Goal: Task Accomplishment & Management: Manage account settings

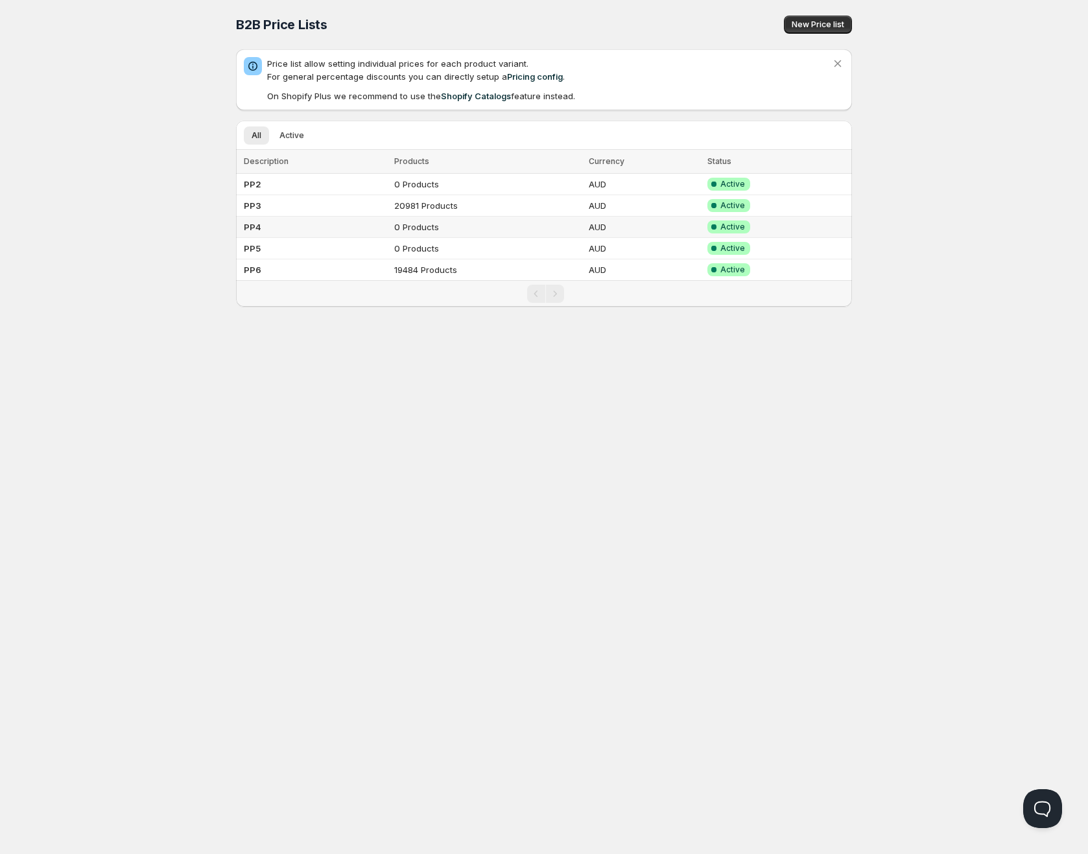
click at [316, 217] on td "PP4" at bounding box center [313, 227] width 154 height 21
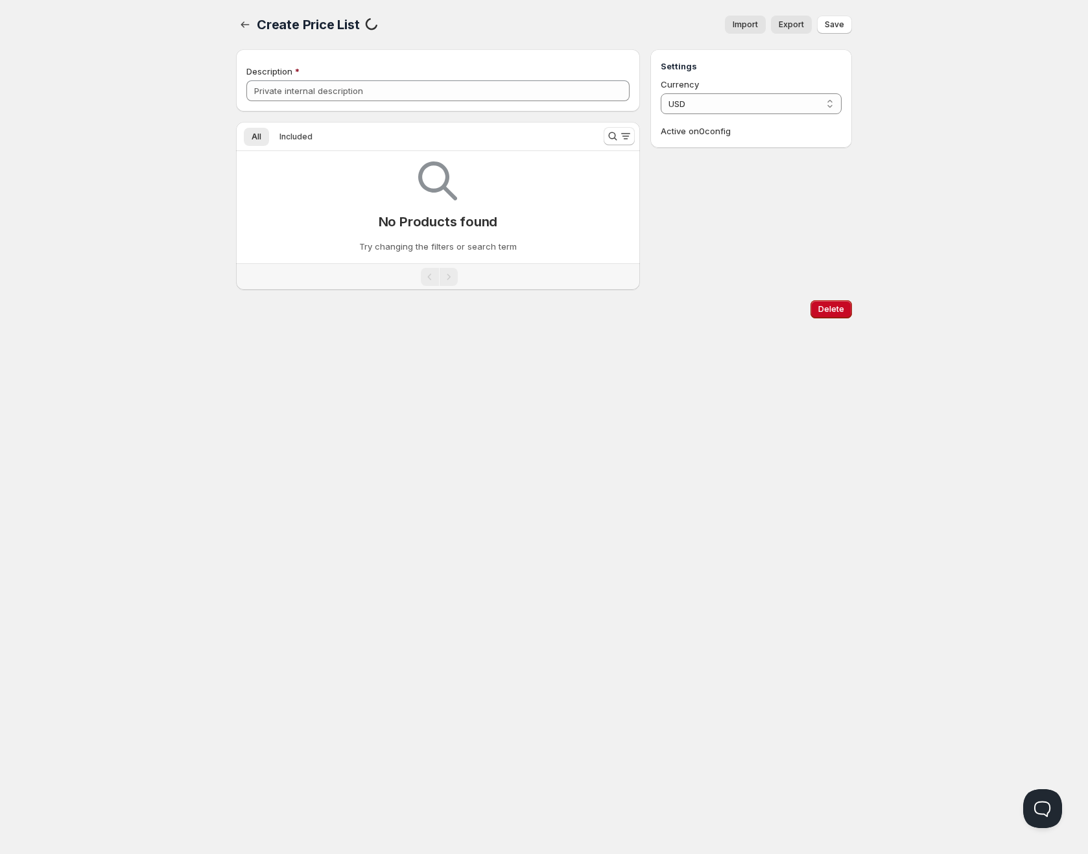
type input "PP4"
select select "AUD"
click at [298, 144] on button "Included" at bounding box center [296, 137] width 49 height 18
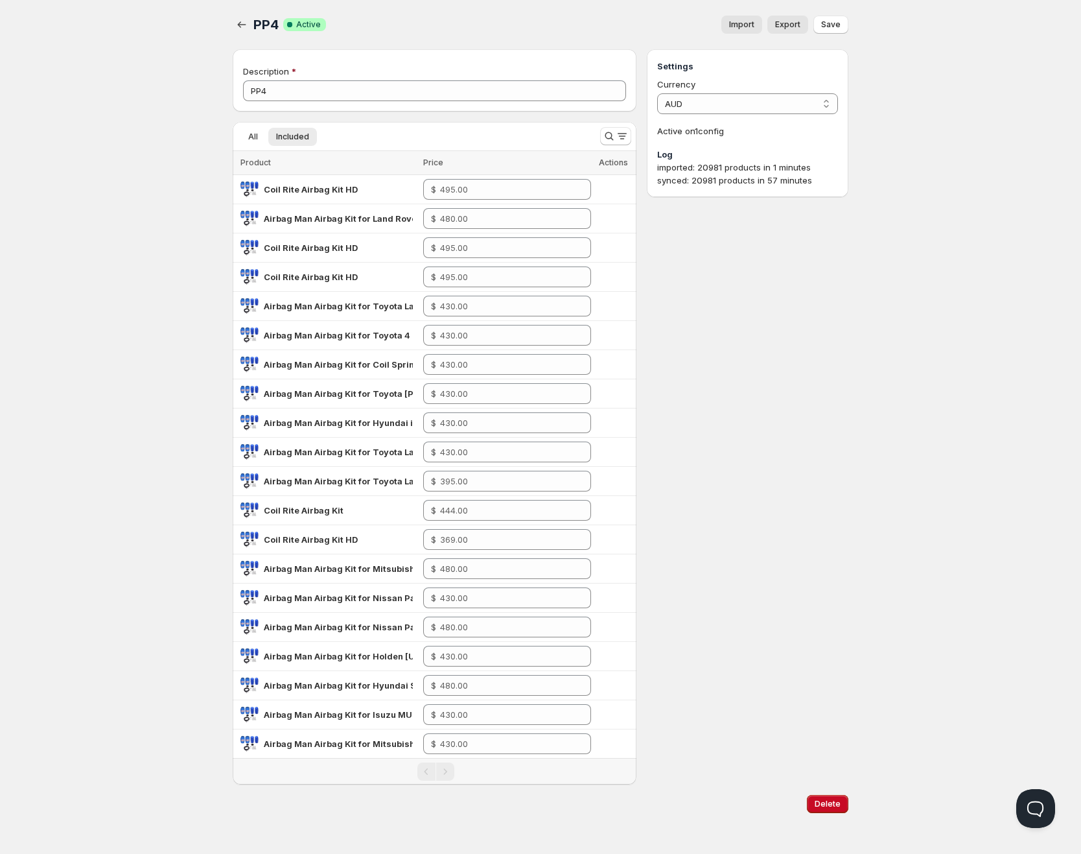
click at [737, 22] on span "Import" at bounding box center [741, 24] width 25 height 10
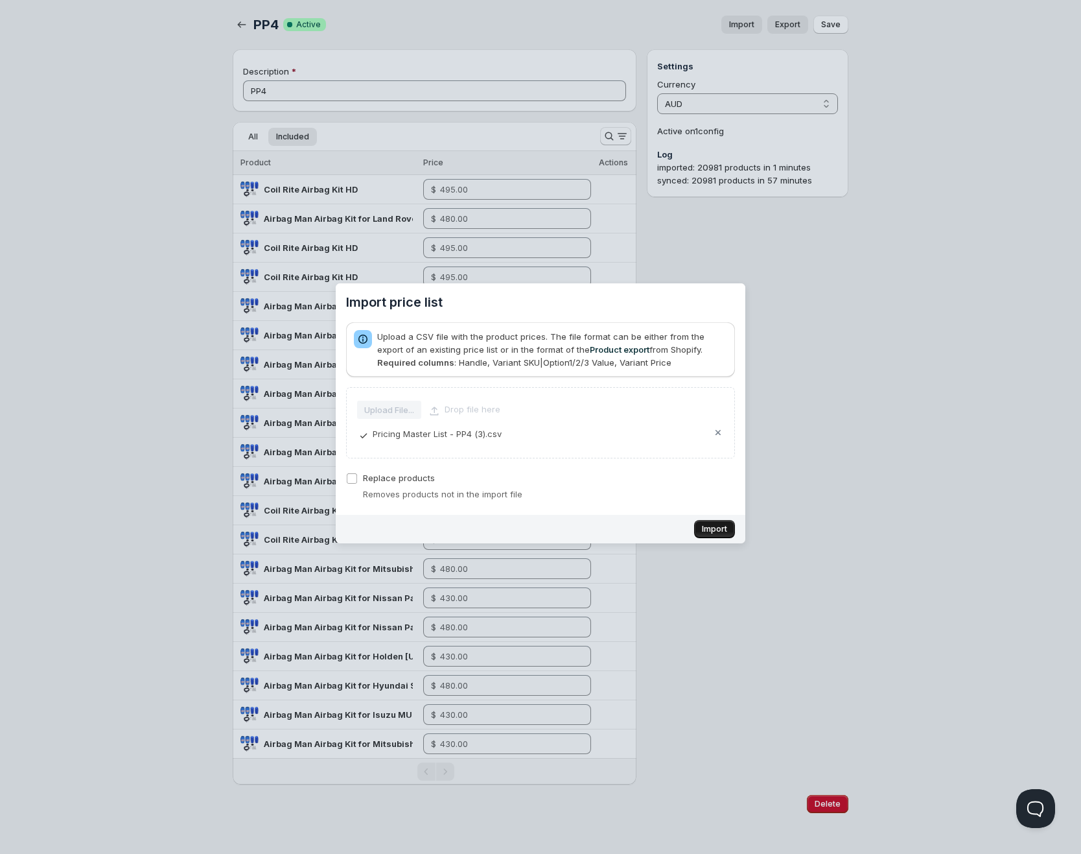
click at [710, 529] on span "Import" at bounding box center [714, 529] width 25 height 10
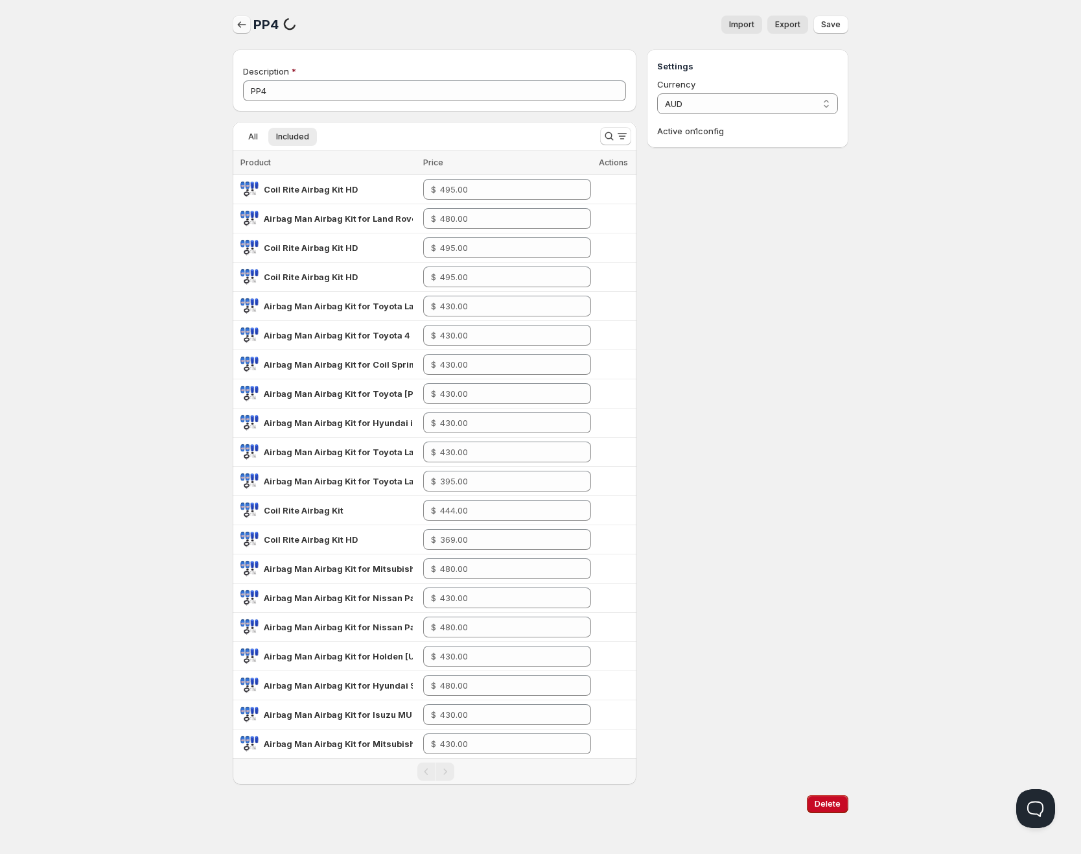
click at [249, 22] on button "button" at bounding box center [242, 25] width 18 height 18
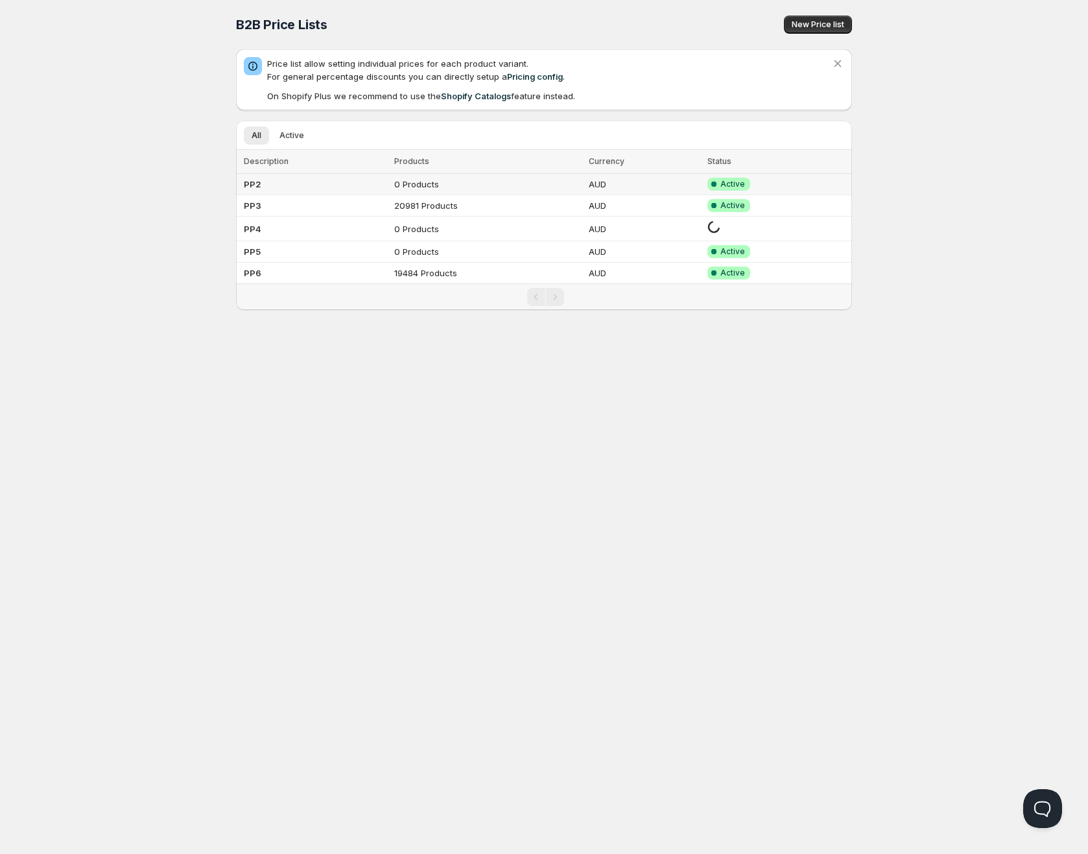
click at [361, 182] on td "PP2" at bounding box center [313, 184] width 154 height 21
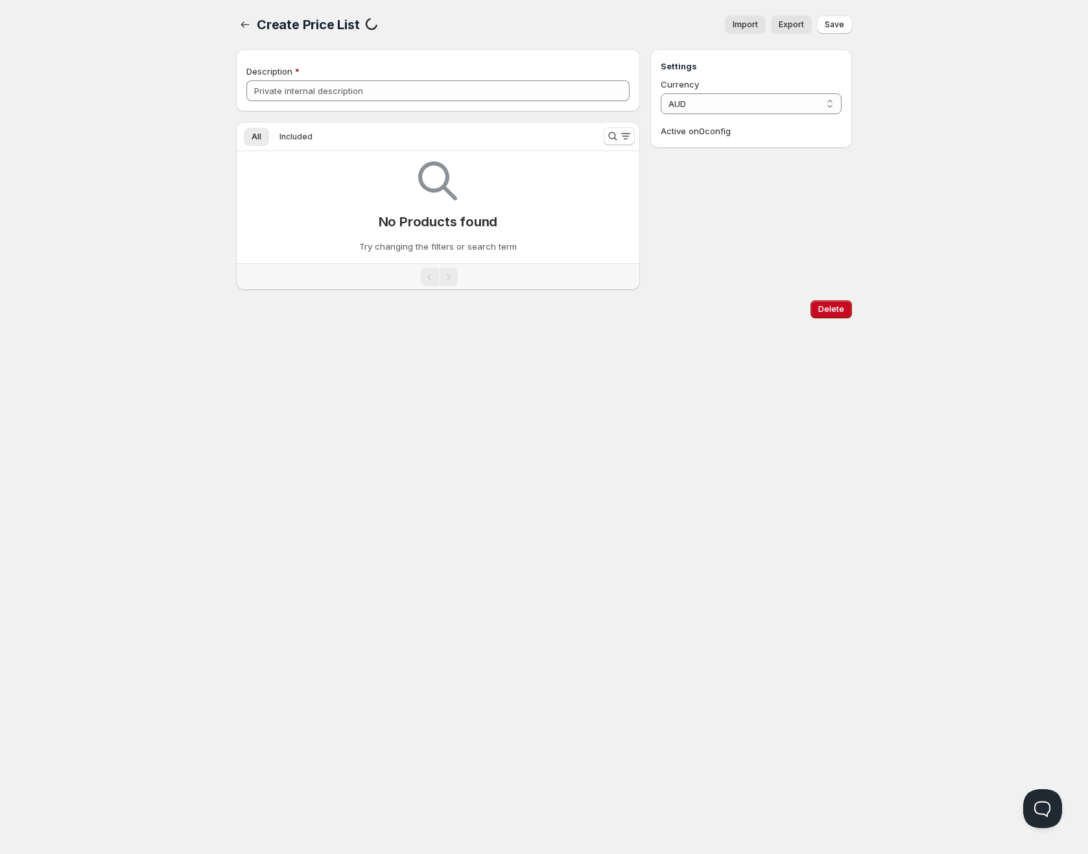
type input "PP2"
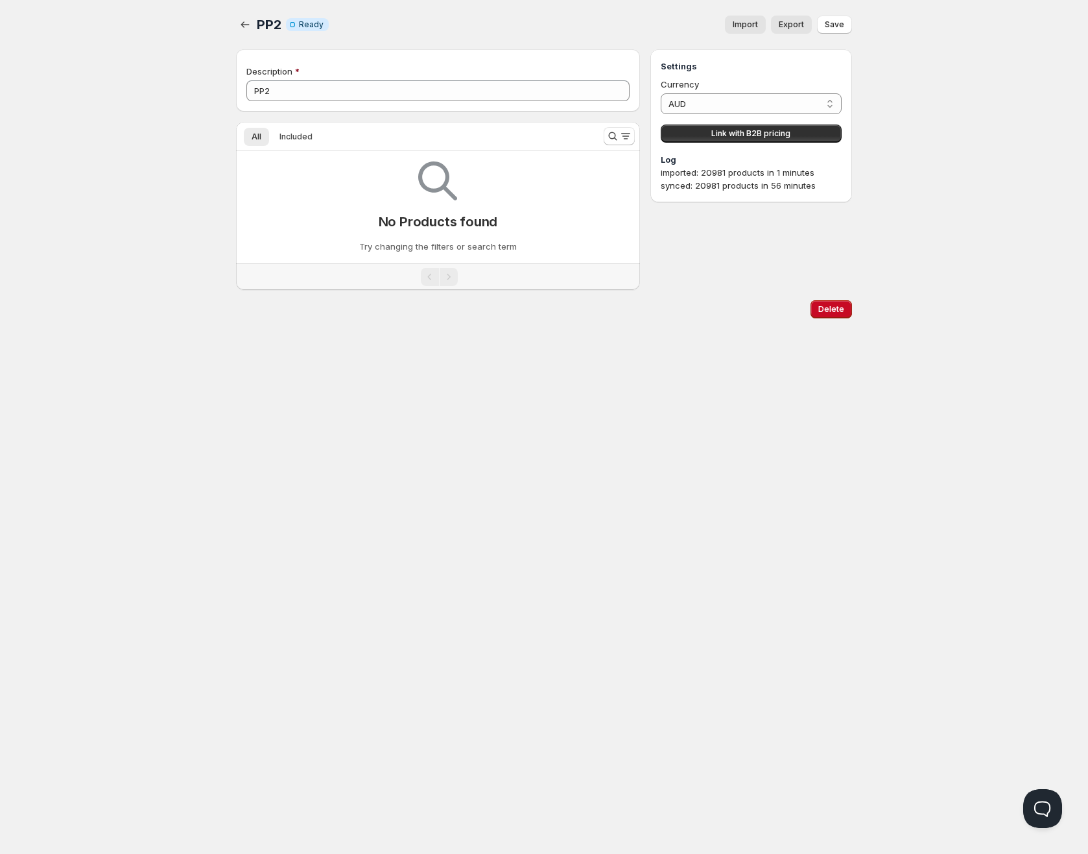
click at [750, 21] on span "Import" at bounding box center [745, 24] width 25 height 10
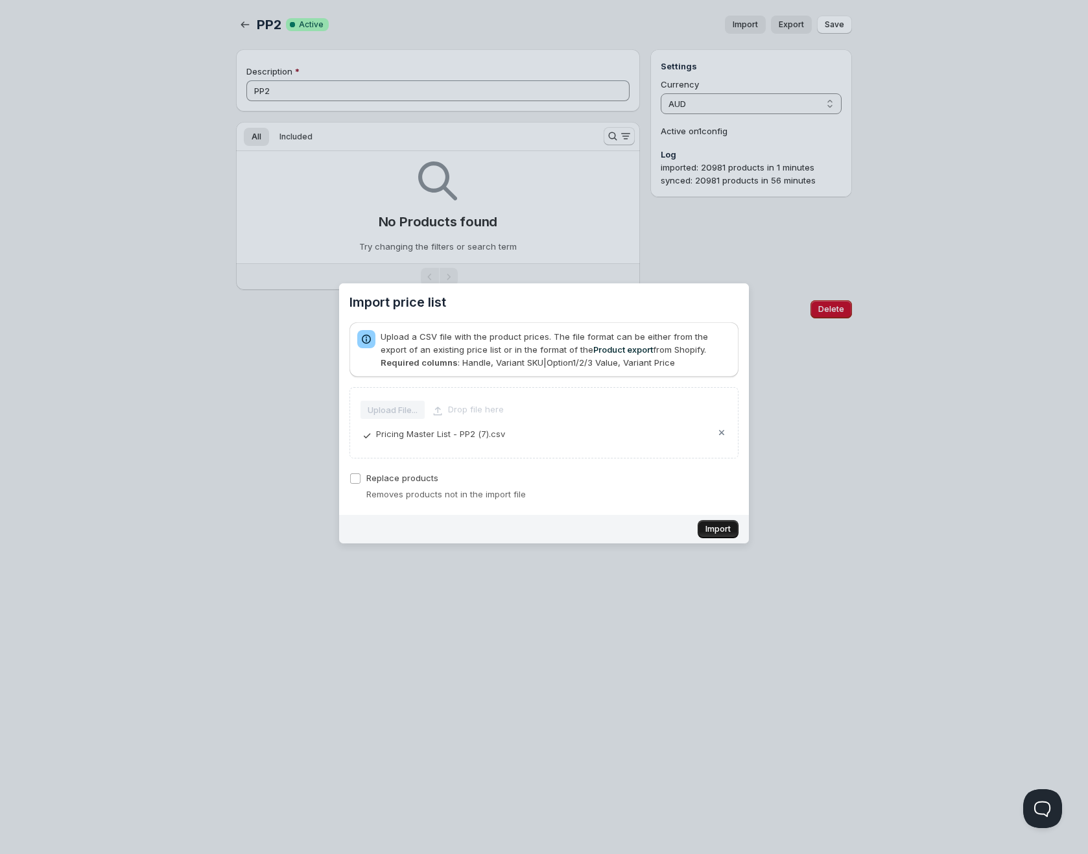
click at [707, 531] on span "Import" at bounding box center [717, 529] width 25 height 10
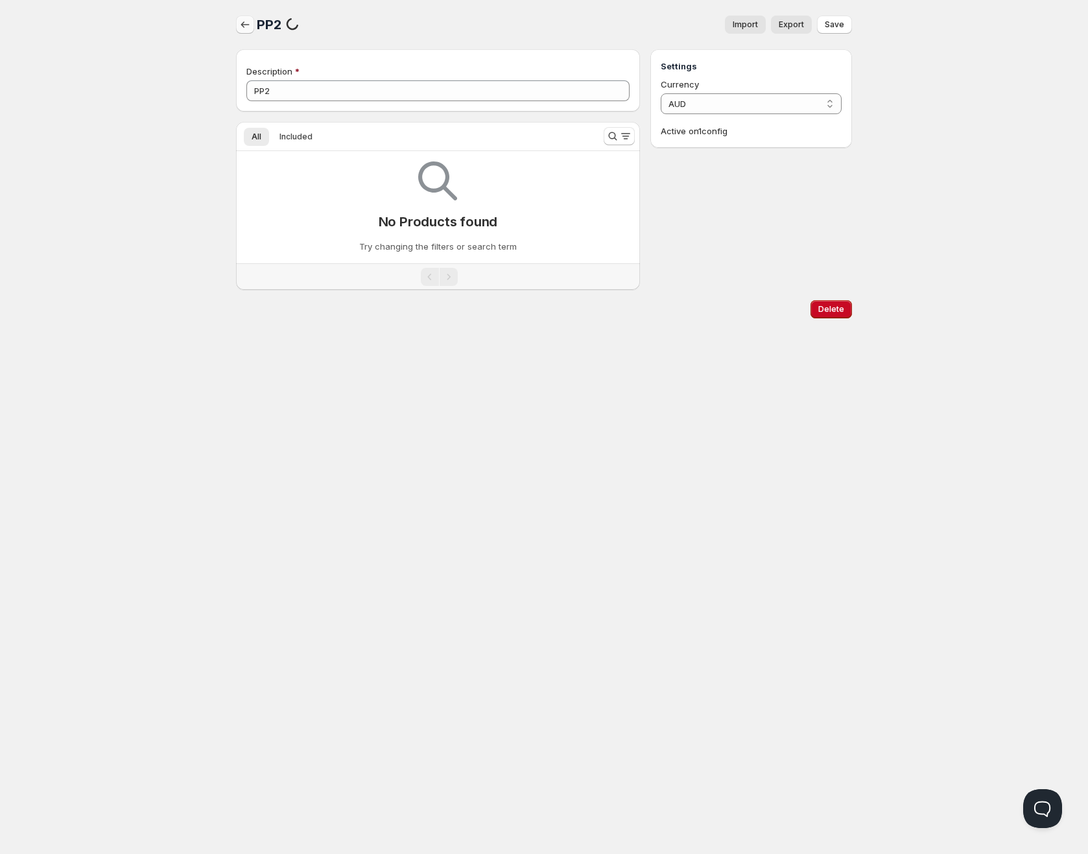
click at [244, 27] on icon "button" at bounding box center [245, 24] width 13 height 13
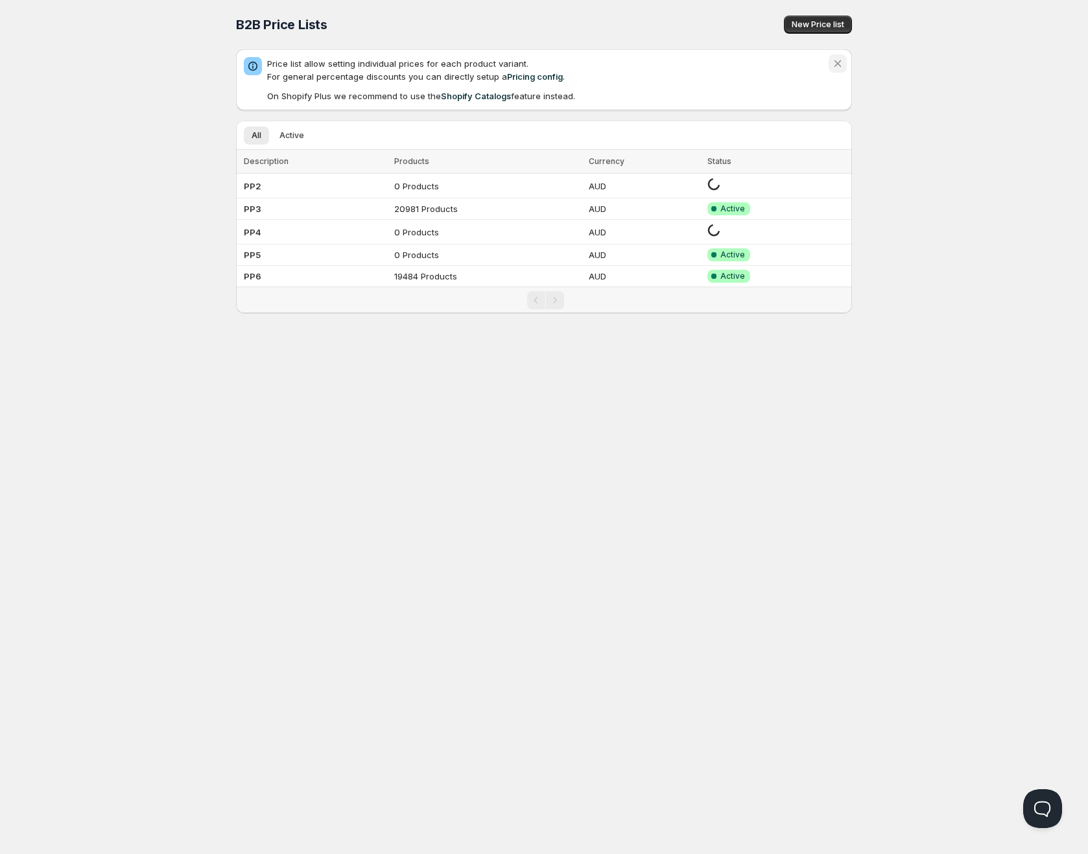
click at [839, 57] on icon "Dismiss notification" at bounding box center [837, 63] width 13 height 13
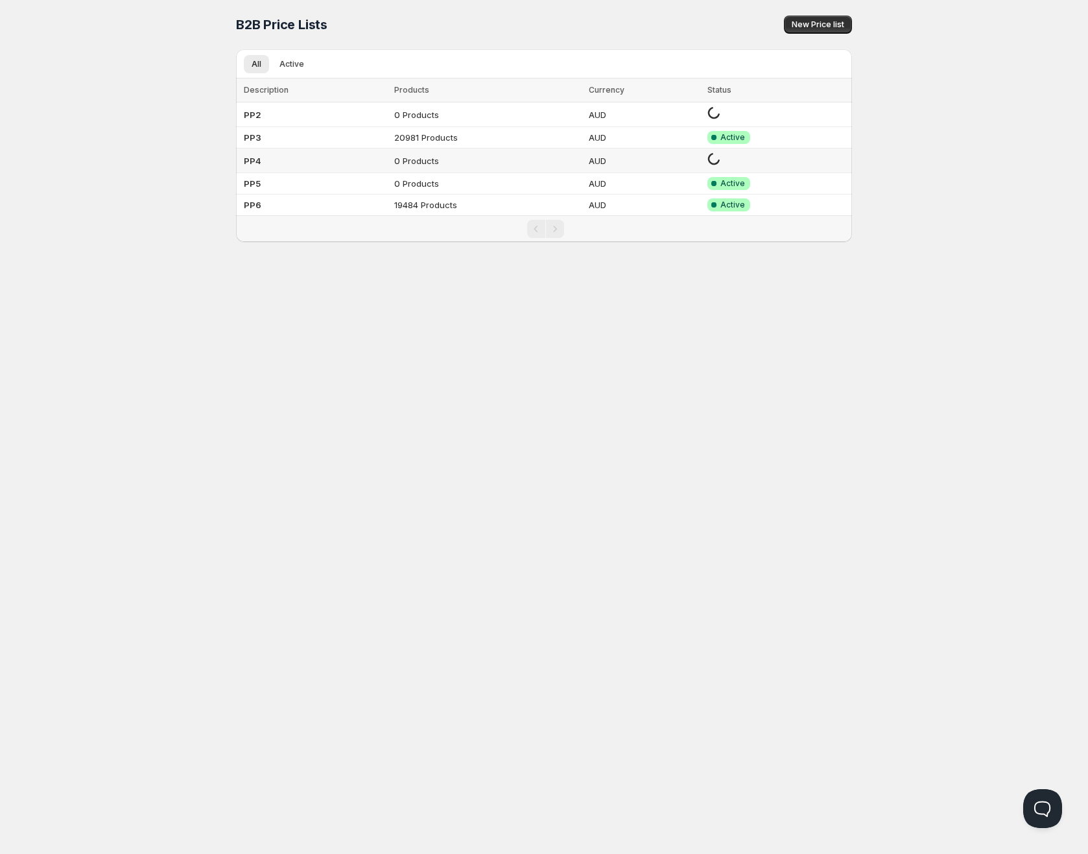
click at [335, 158] on td "PP4" at bounding box center [313, 160] width 154 height 25
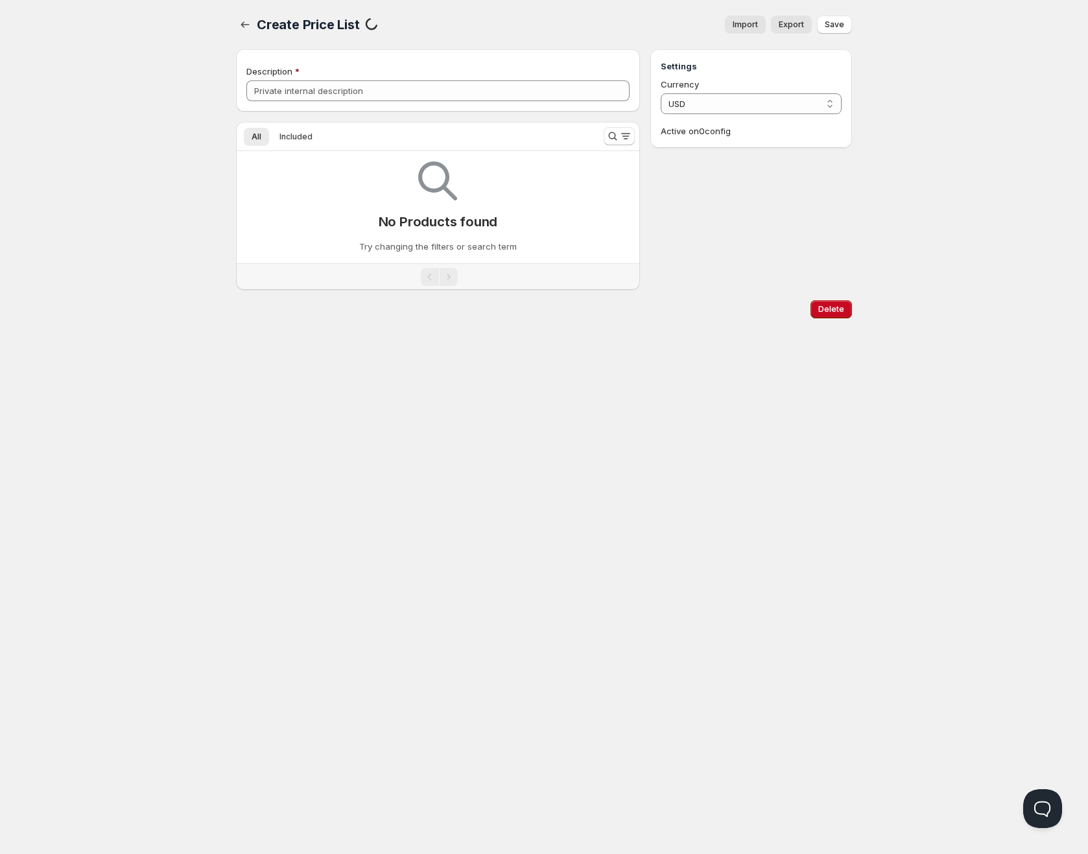
type input "PP4"
select select "AUD"
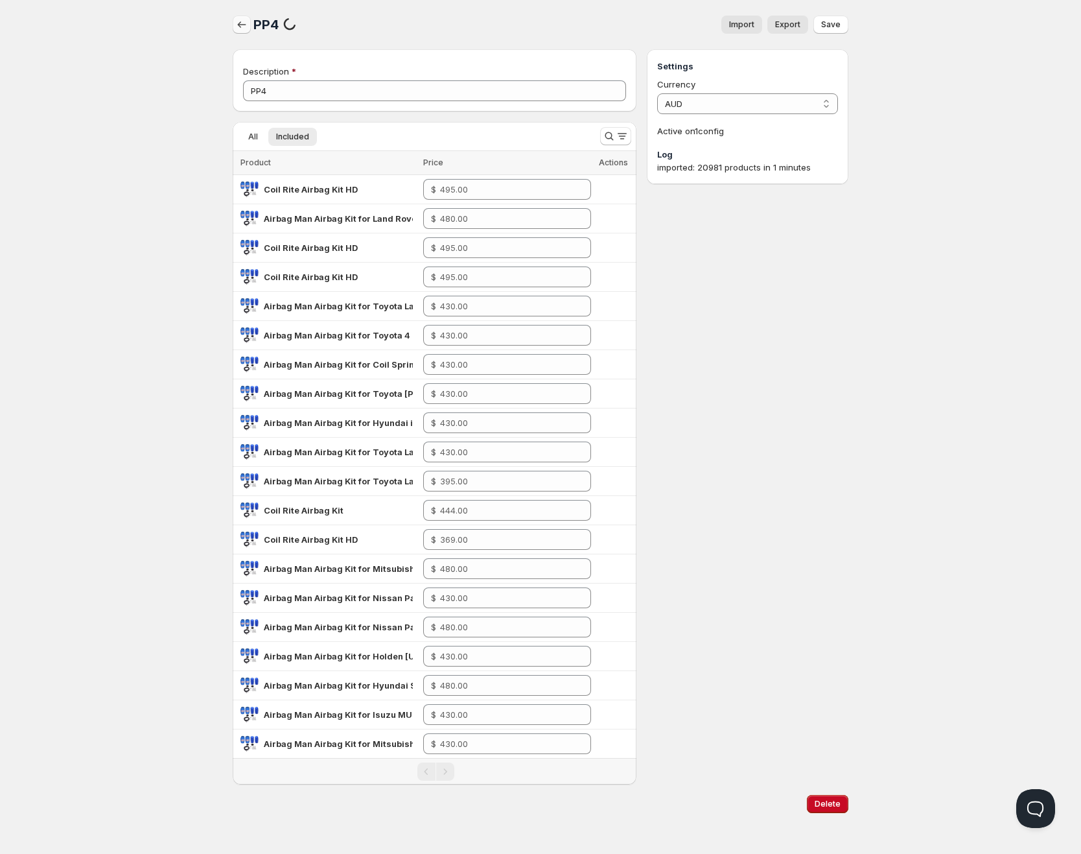
click at [240, 21] on icon "button" at bounding box center [241, 24] width 13 height 13
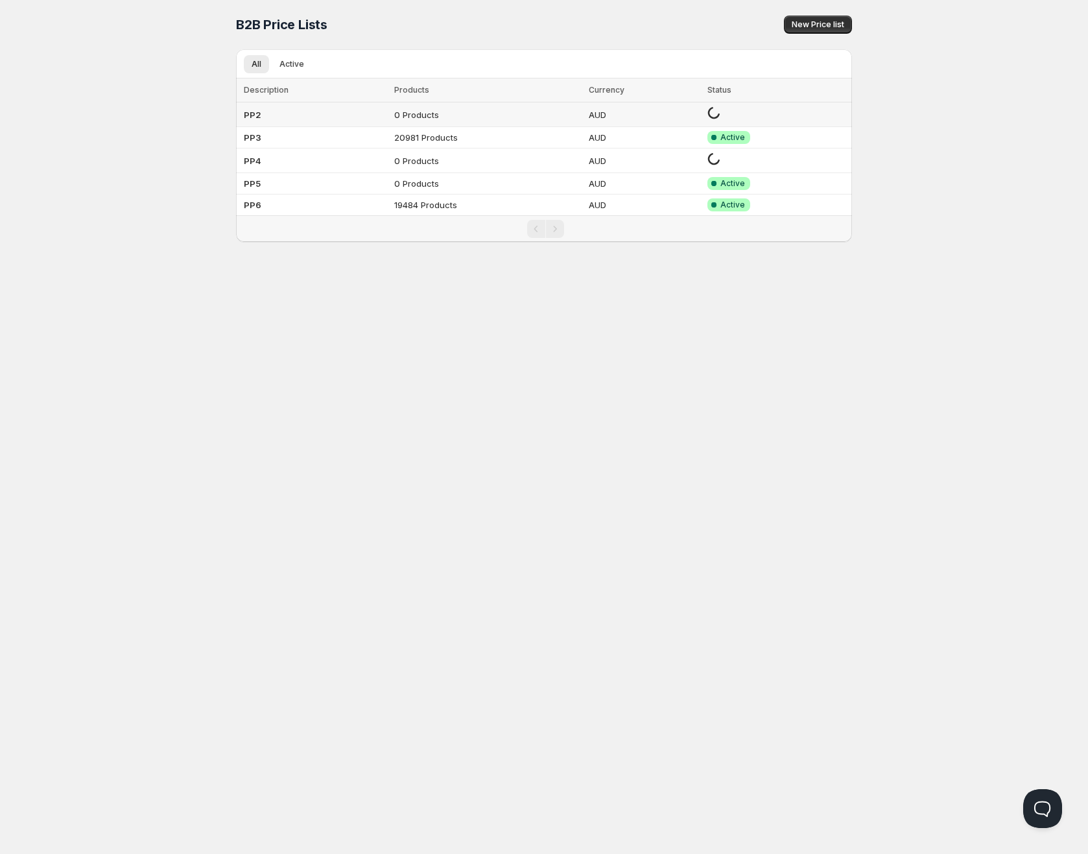
click at [310, 110] on td "PP2" at bounding box center [313, 114] width 154 height 25
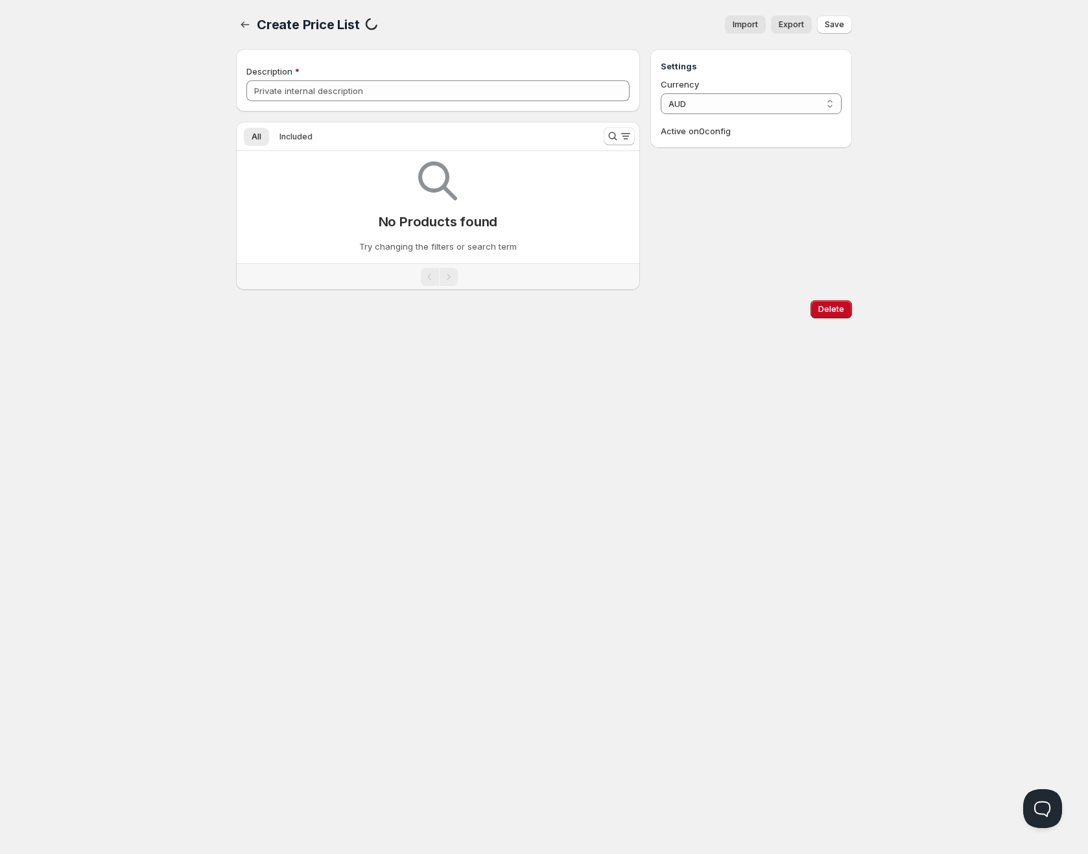
type input "PP2"
click at [245, 25] on icon "button" at bounding box center [245, 24] width 13 height 13
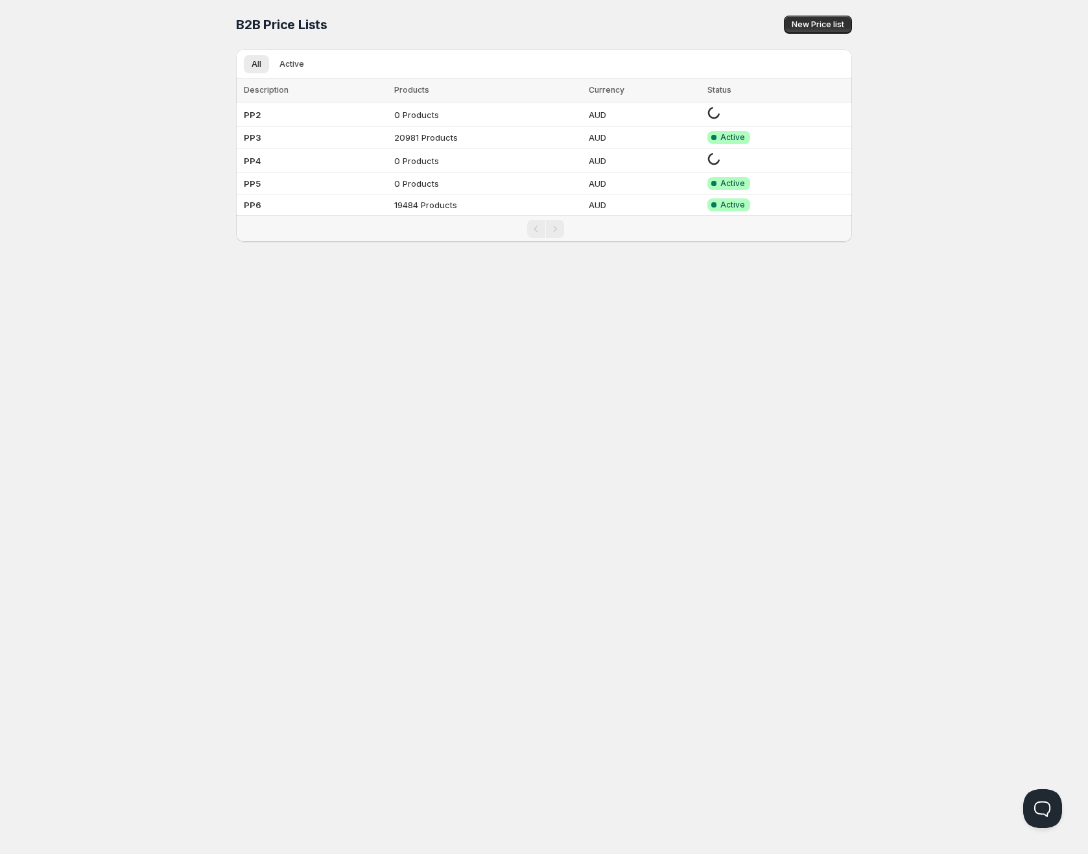
drag, startPoint x: 571, startPoint y: 387, endPoint x: 574, endPoint y: 393, distance: 6.7
click at [570, 391] on div "Home Pricing Price lists Checkout Forms Submissions Settings Features Plans B2B…" at bounding box center [544, 427] width 1088 height 854
click at [267, 153] on td "PP4" at bounding box center [313, 160] width 154 height 25
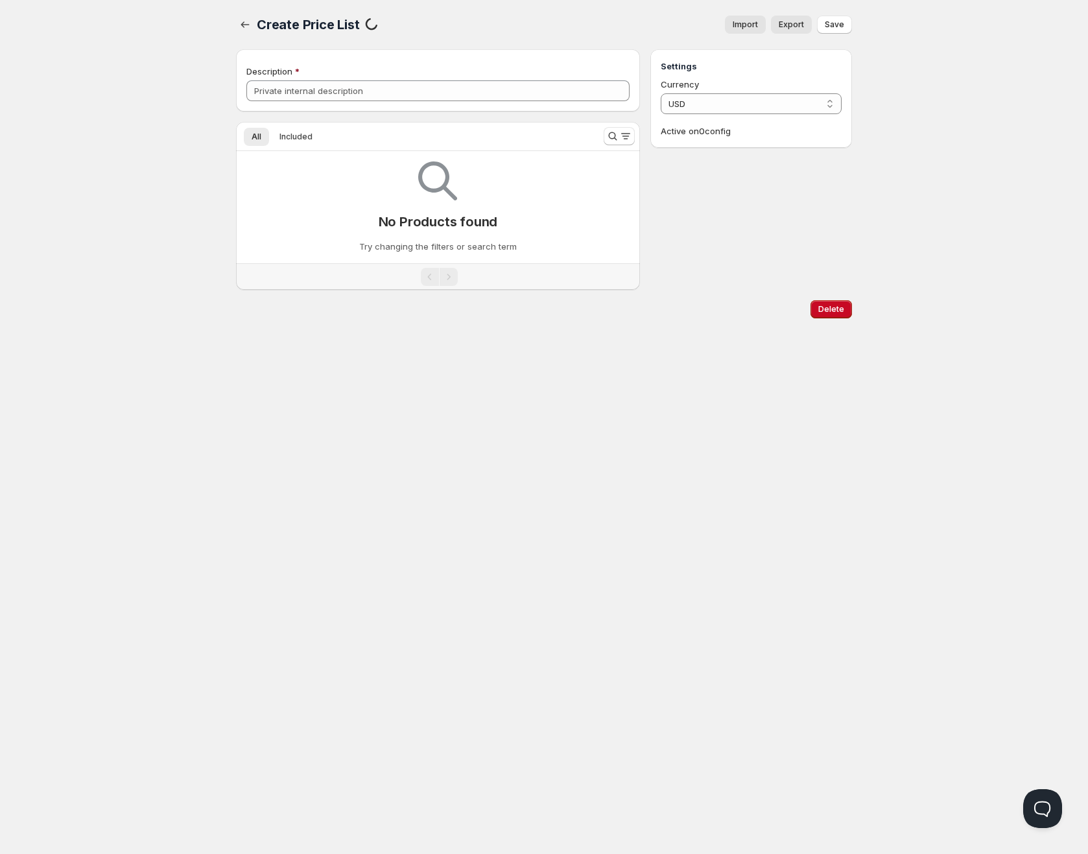
type input "PP4"
select select "AUD"
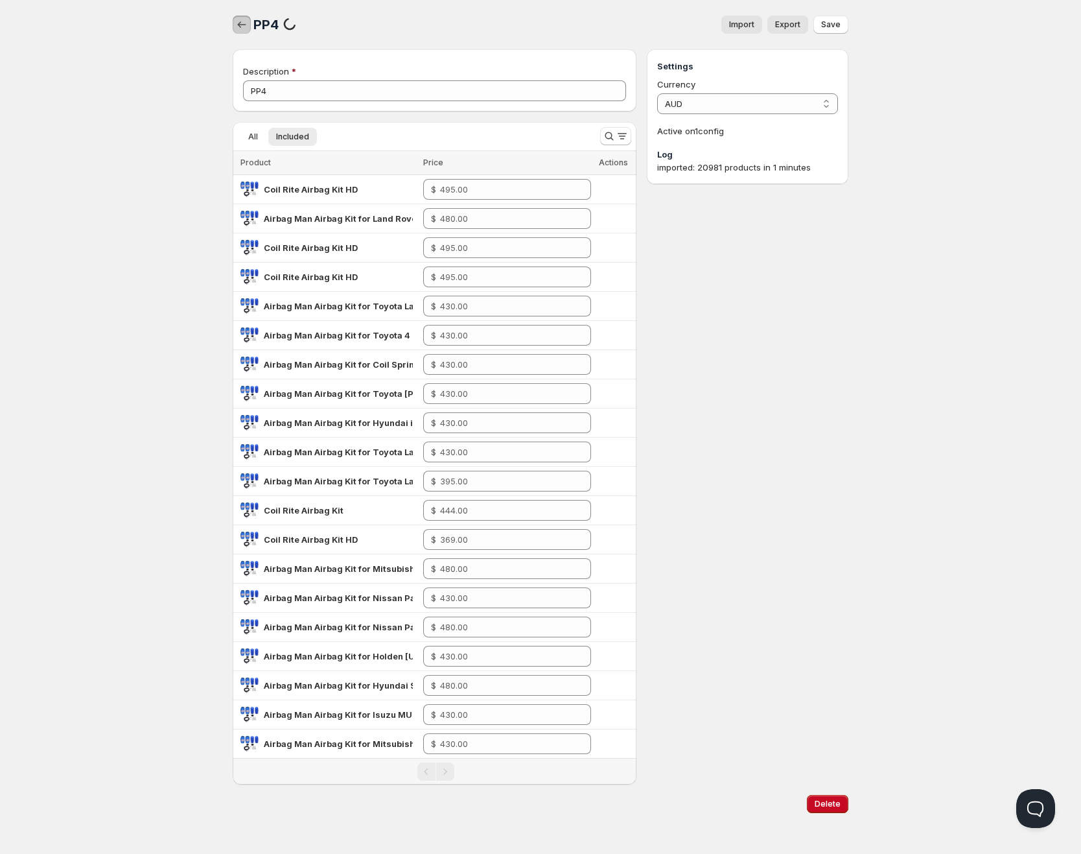
click at [243, 25] on icon "button" at bounding box center [241, 24] width 13 height 13
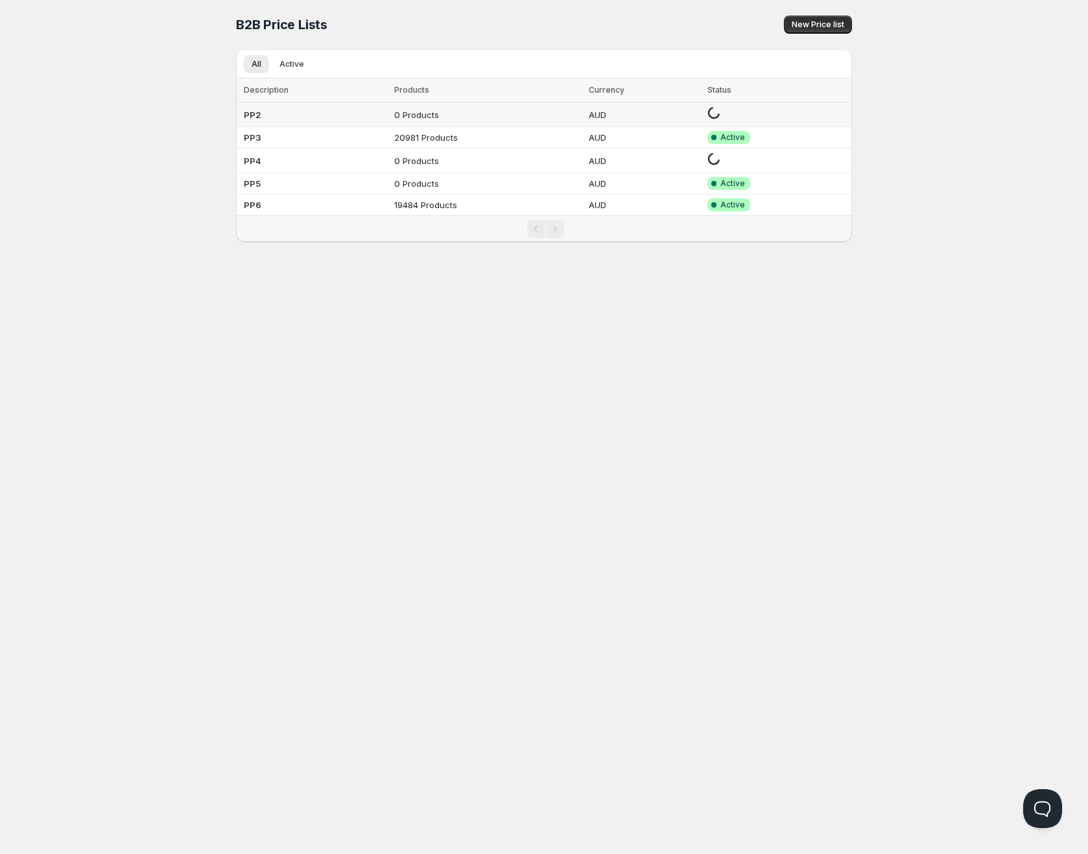
click at [296, 118] on td "PP2" at bounding box center [313, 114] width 154 height 25
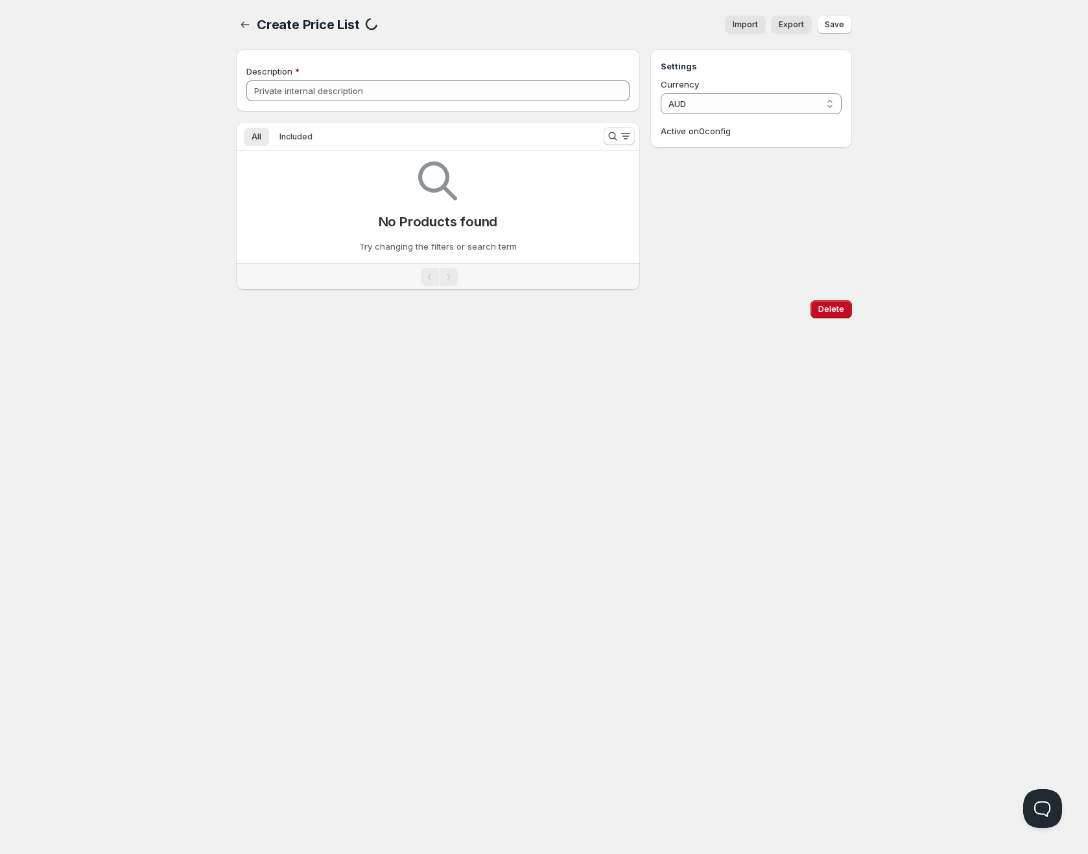
type input "PP2"
click at [240, 27] on icon "button" at bounding box center [245, 24] width 13 height 13
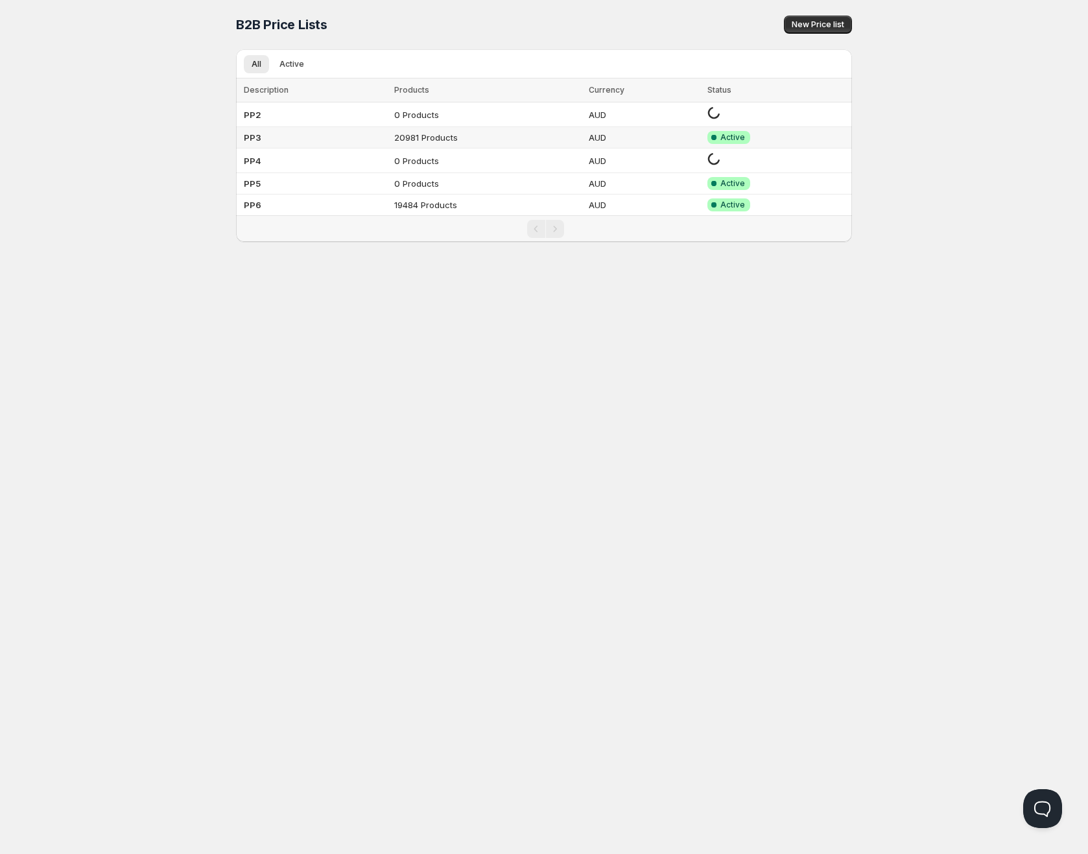
click at [469, 135] on td "20981 Products" at bounding box center [487, 137] width 194 height 21
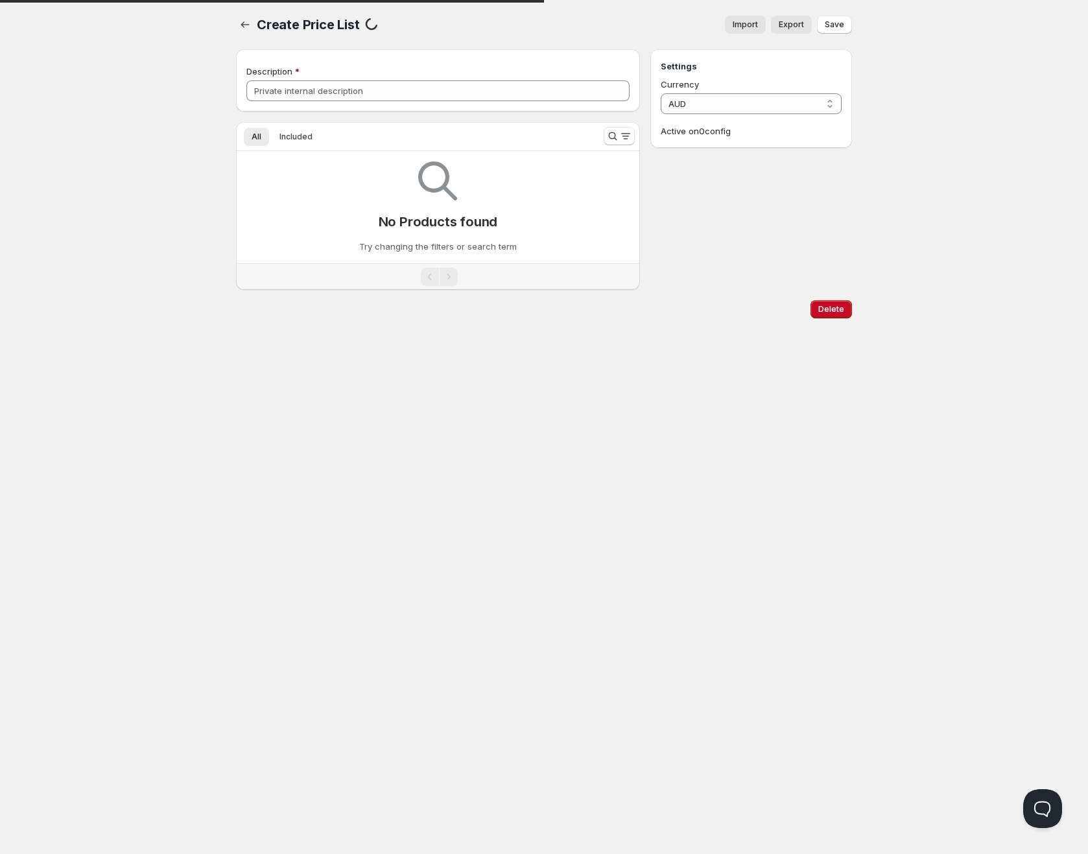
type input "PP3"
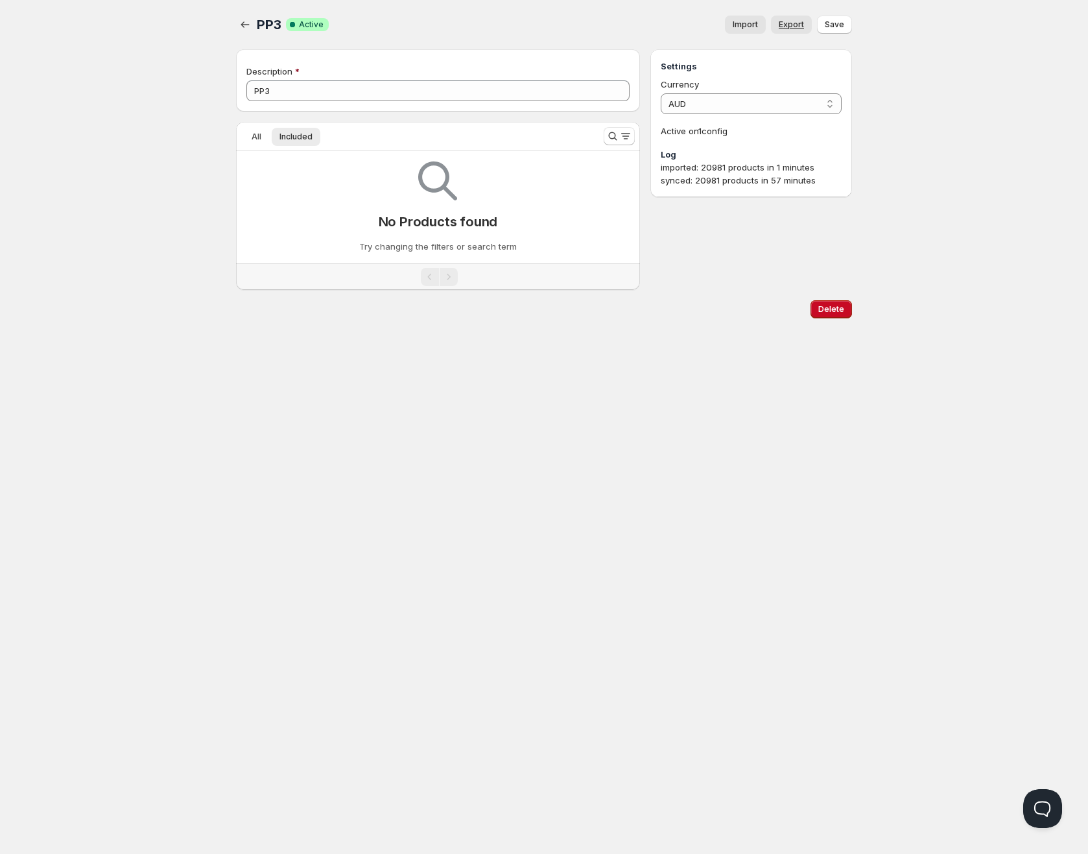
click at [790, 25] on span "Export" at bounding box center [791, 24] width 25 height 10
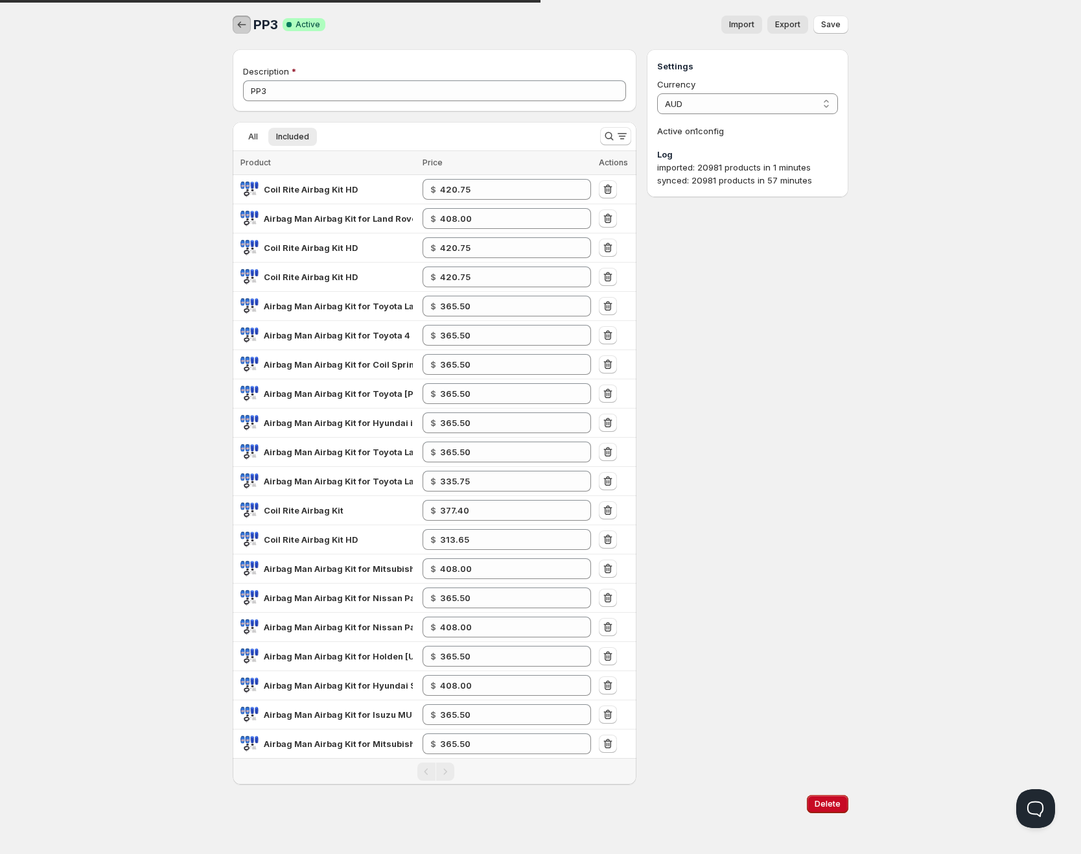
click at [239, 21] on icon "button" at bounding box center [241, 24] width 13 height 13
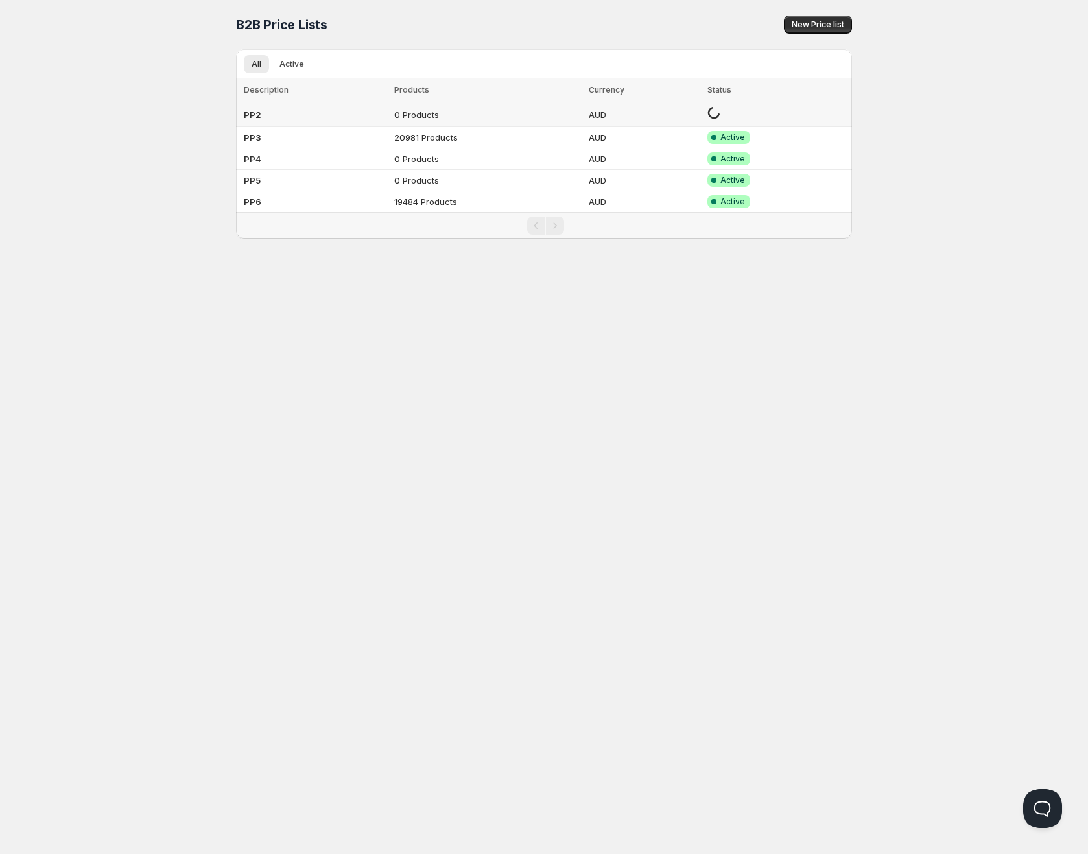
click at [254, 115] on b "PP2" at bounding box center [253, 115] width 18 height 10
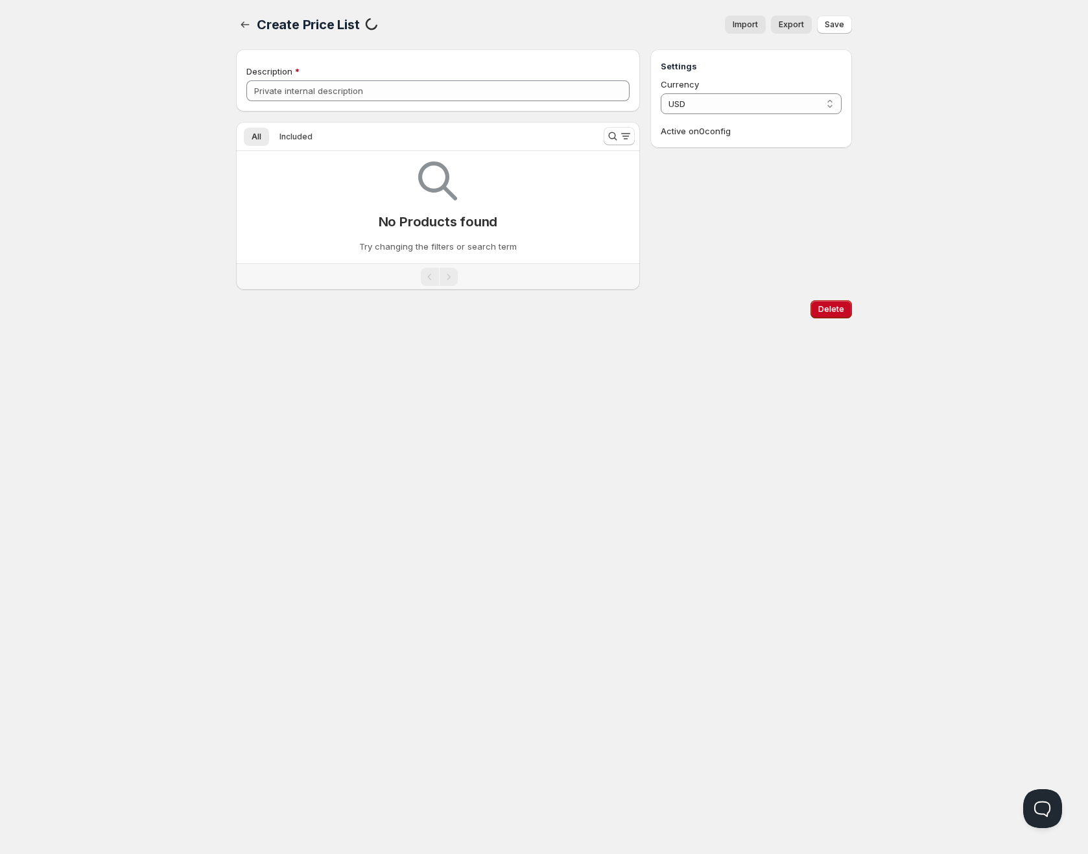
type input "PP2"
select select "AUD"
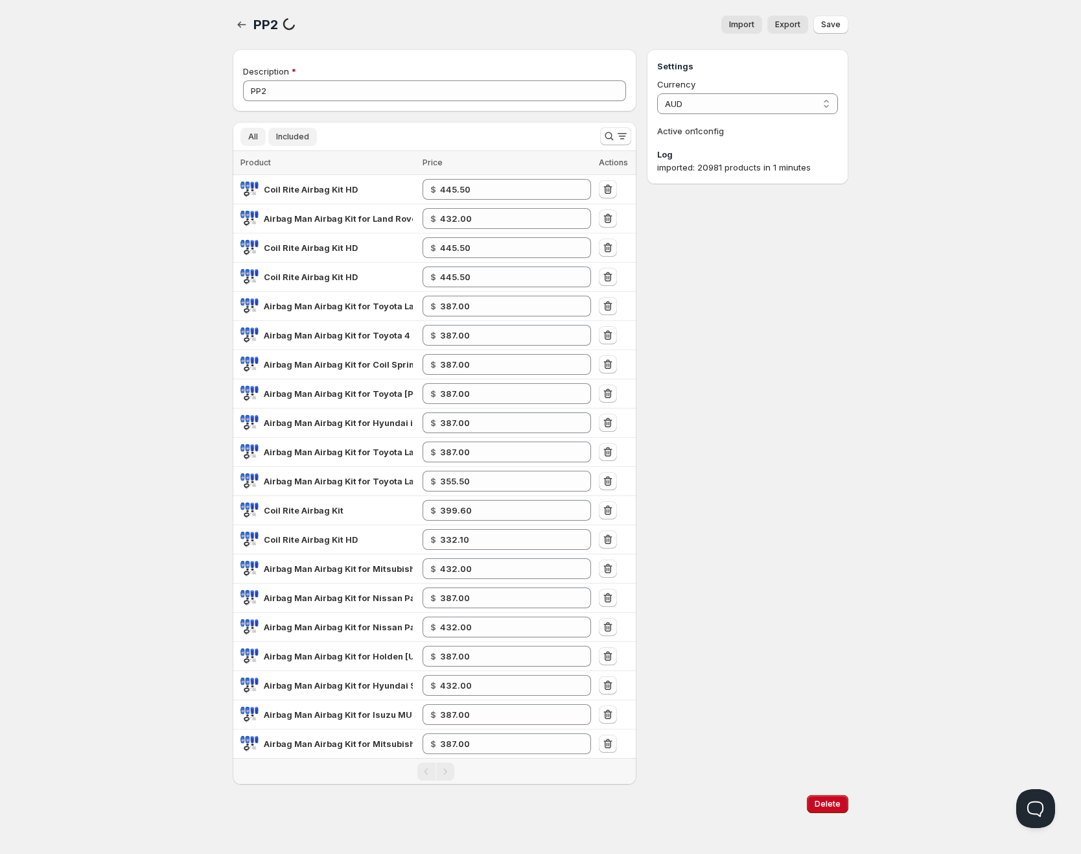
click at [257, 137] on span "All" at bounding box center [253, 137] width 10 height 10
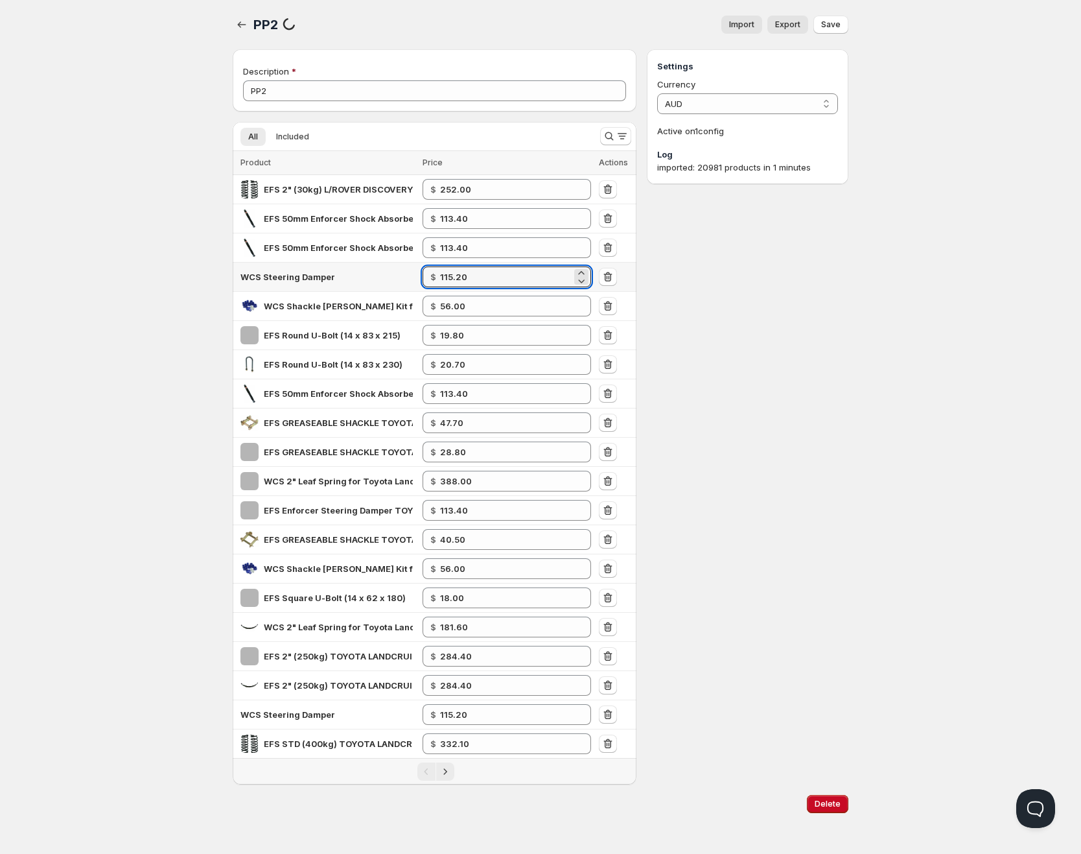
drag, startPoint x: 458, startPoint y: 274, endPoint x: 426, endPoint y: 268, distance: 32.3
click at [436, 270] on div "$ 115.20" at bounding box center [507, 276] width 169 height 21
click at [288, 276] on span "WCS Steering Damper" at bounding box center [287, 277] width 95 height 10
click at [237, 27] on icon "button" at bounding box center [241, 24] width 13 height 13
